Goal: Task Accomplishment & Management: Manage account settings

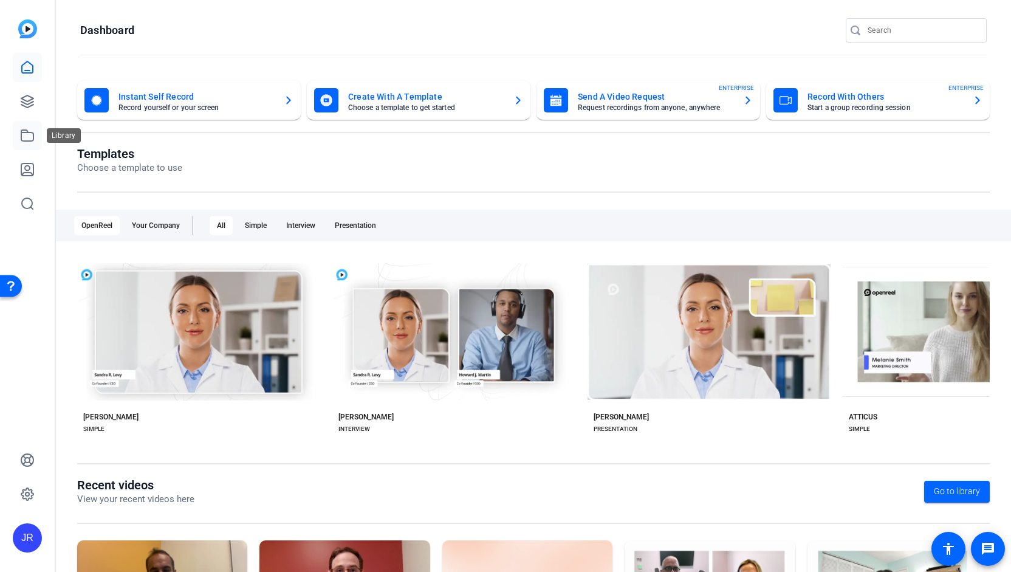
click at [28, 140] on icon at bounding box center [27, 135] width 15 height 15
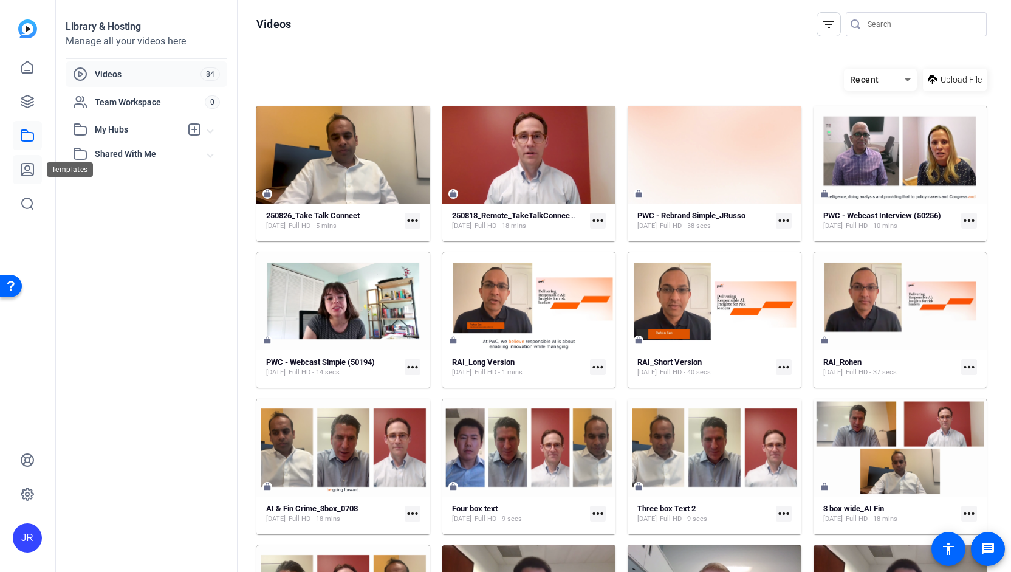
click at [27, 173] on icon at bounding box center [27, 169] width 15 height 15
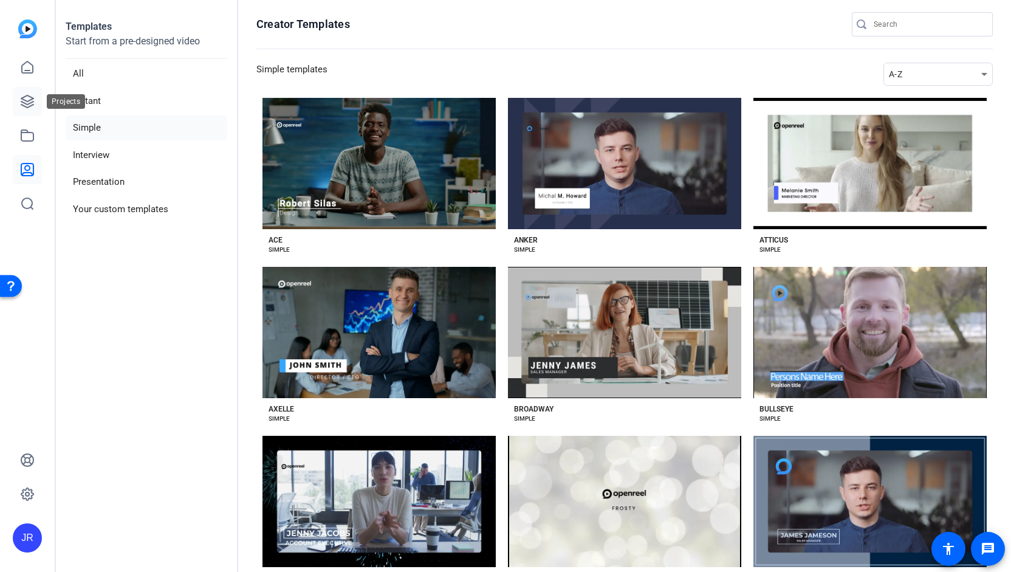
click at [19, 92] on link at bounding box center [27, 101] width 29 height 29
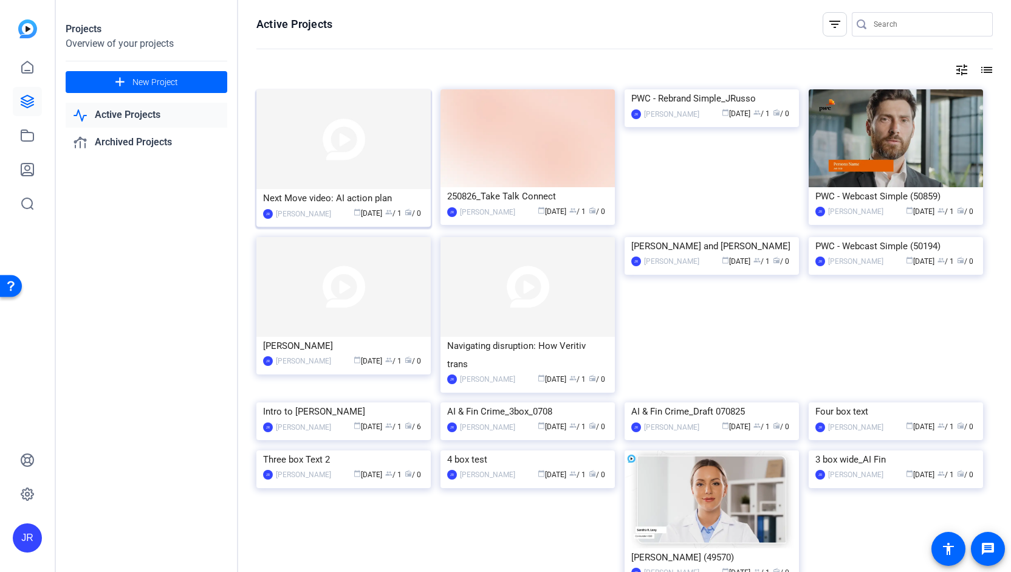
click at [360, 199] on div "Next Move video: AI action plan" at bounding box center [343, 198] width 161 height 18
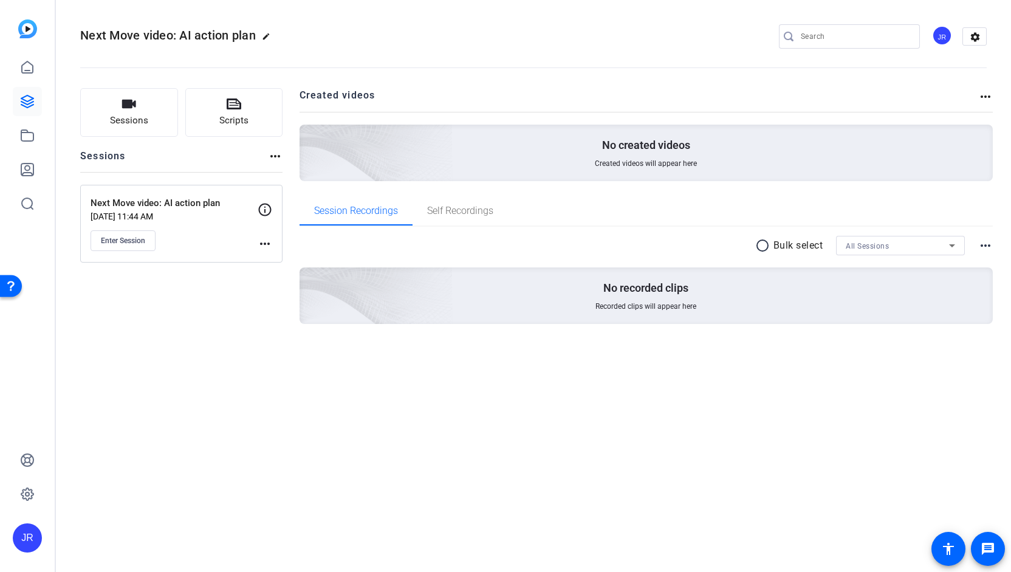
click at [269, 242] on mat-icon "more_horiz" at bounding box center [265, 243] width 15 height 15
click at [281, 262] on span "Edit Session" at bounding box center [294, 260] width 55 height 15
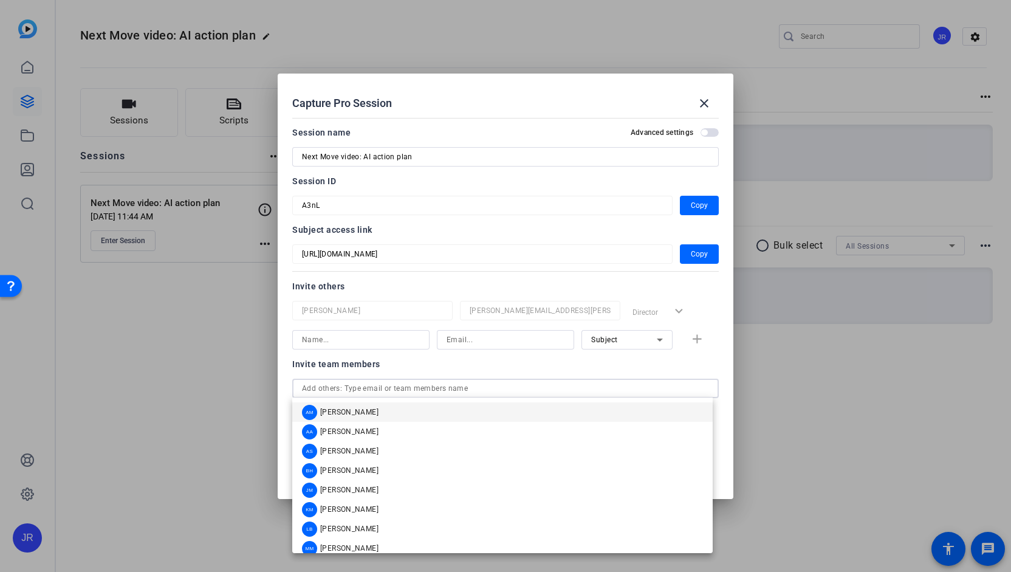
click at [394, 383] on input "text" at bounding box center [505, 388] width 407 height 15
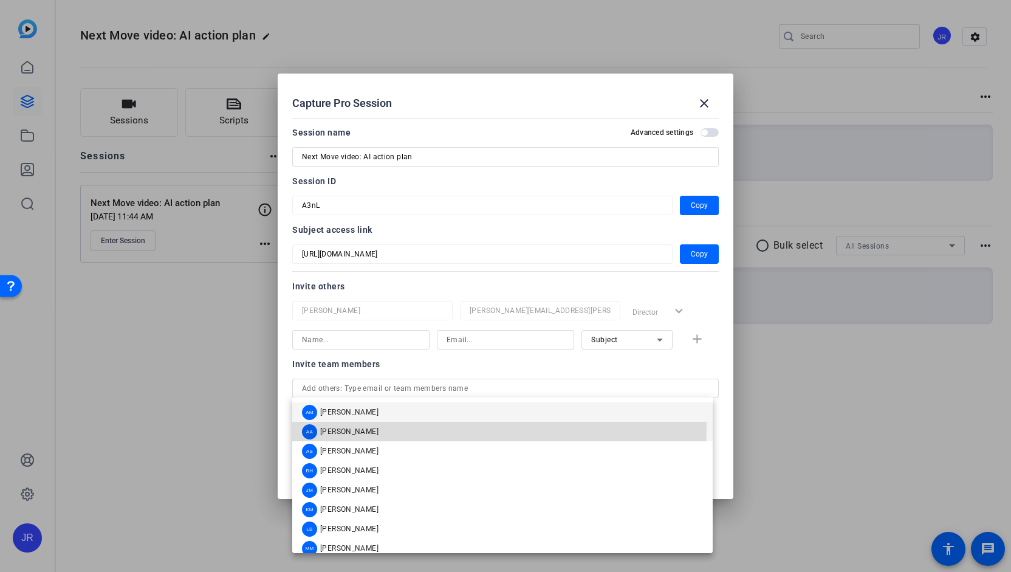
click at [367, 430] on mat-option "AA [PERSON_NAME]" at bounding box center [502, 431] width 420 height 19
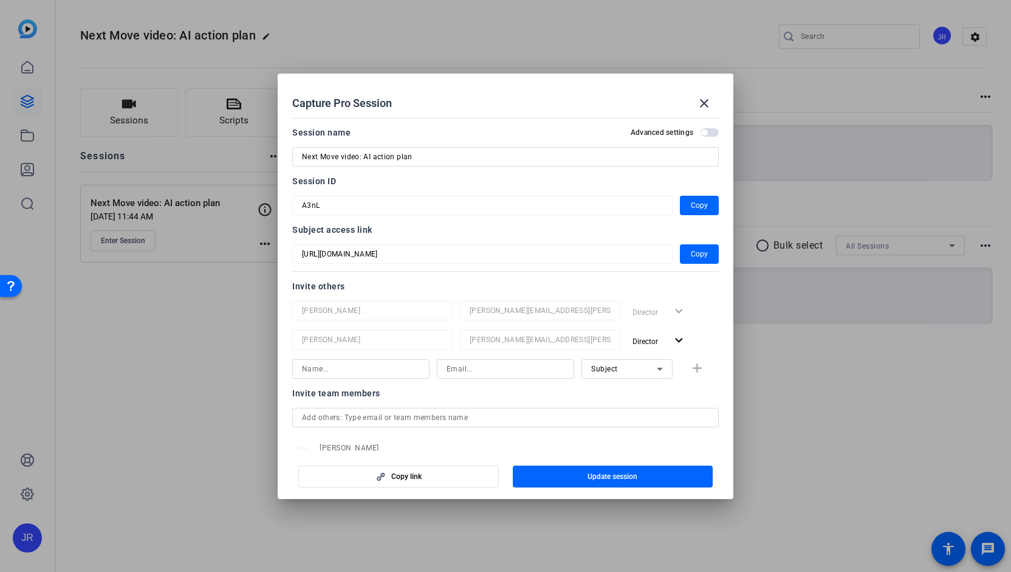
scroll to position [84, 0]
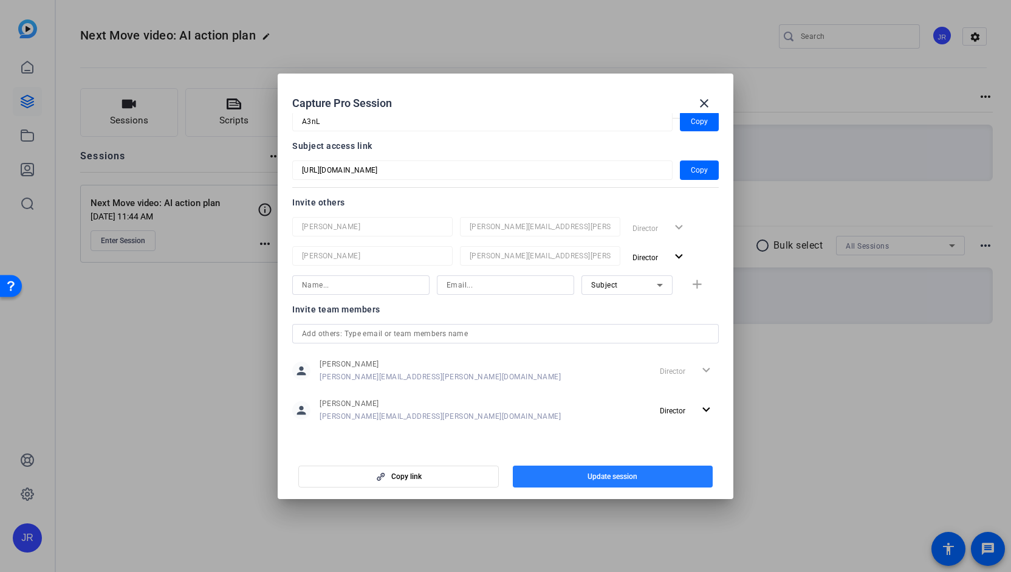
click at [623, 481] on span "button" at bounding box center [613, 476] width 200 height 29
